Goal: Complete application form

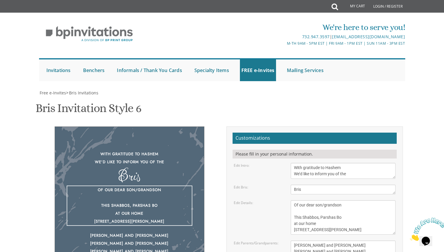
click at [339, 200] on textarea "Of our dear son/grandson This Shabbos, Parshas Bo at our home [STREET_ADDRESS][…" at bounding box center [343, 217] width 105 height 34
click at [333, 200] on textarea "Of our dear son/grandson This Shabbos, Parshas Bo at our home [STREET_ADDRESS][…" at bounding box center [343, 217] width 105 height 34
drag, startPoint x: 345, startPoint y: 162, endPoint x: 271, endPoint y: 156, distance: 74.0
click at [271, 200] on div "Edit Details: Of our dear son/grandson This Shabbos, Parshas Bo at our home 22 …" at bounding box center [315, 217] width 171 height 34
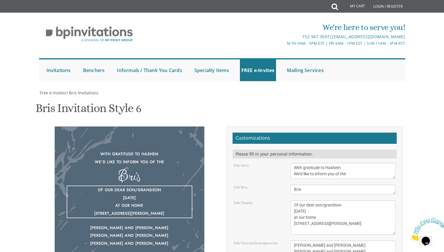
click at [298, 200] on textarea "Of our dear son/grandson This Shabbos, Parshas Bo at our home [STREET_ADDRESS][…" at bounding box center [343, 217] width 105 height 34
type textarea "Of our dear son/grandson Friday, September 12 Bais Medrash 22 Cushman Street, L…"
click at [303, 240] on textarea "[PERSON_NAME] and [PERSON_NAME] [PERSON_NAME] and [PERSON_NAME] [PERSON_NAME] a…" at bounding box center [343, 251] width 105 height 22
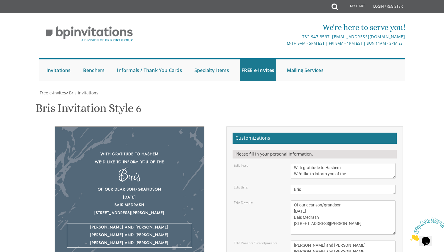
click at [303, 240] on textarea "[PERSON_NAME] and [PERSON_NAME] [PERSON_NAME] and [PERSON_NAME] [PERSON_NAME] a…" at bounding box center [343, 251] width 105 height 22
click at [318, 240] on textarea "[PERSON_NAME] and [PERSON_NAME] [PERSON_NAME] and [PERSON_NAME] [PERSON_NAME] a…" at bounding box center [343, 251] width 105 height 22
click at [326, 240] on textarea "[PERSON_NAME] and [PERSON_NAME] [PERSON_NAME] and [PERSON_NAME] [PERSON_NAME] a…" at bounding box center [343, 251] width 105 height 22
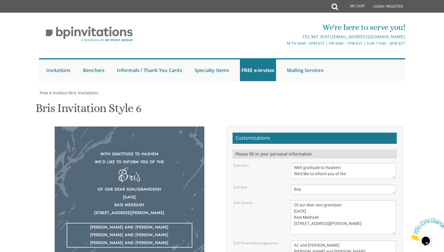
click at [298, 240] on textarea "[PERSON_NAME] and [PERSON_NAME] [PERSON_NAME] and [PERSON_NAME] [PERSON_NAME] a…" at bounding box center [343, 251] width 105 height 22
click at [321, 240] on textarea "[PERSON_NAME] and [PERSON_NAME] [PERSON_NAME] and [PERSON_NAME] [PERSON_NAME] a…" at bounding box center [343, 251] width 105 height 22
click at [340, 240] on textarea "[PERSON_NAME] and [PERSON_NAME] [PERSON_NAME] and [PERSON_NAME] [PERSON_NAME] a…" at bounding box center [343, 251] width 105 height 22
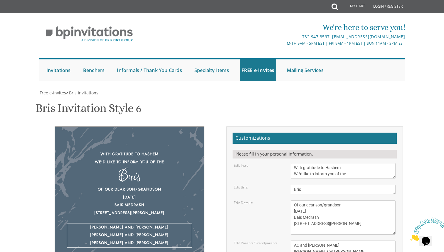
click at [340, 240] on textarea "[PERSON_NAME] and [PERSON_NAME] [PERSON_NAME] and [PERSON_NAME] [PERSON_NAME] a…" at bounding box center [343, 251] width 105 height 22
type textarea "AC and Faigy Tropper Etzmun and Abigail Rozen Moshe and Leba Kaplan"
click at [190, 231] on div "With gratitude to Hashem We’d like to inform you of the Bris Of our dear son/gr…" at bounding box center [222, 225] width 371 height 198
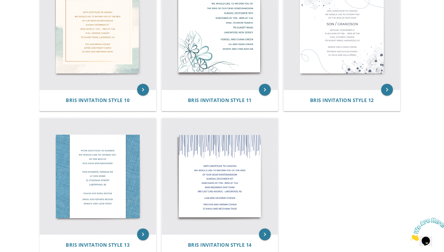
scroll to position [590, 0]
